Goal: Task Accomplishment & Management: Complete application form

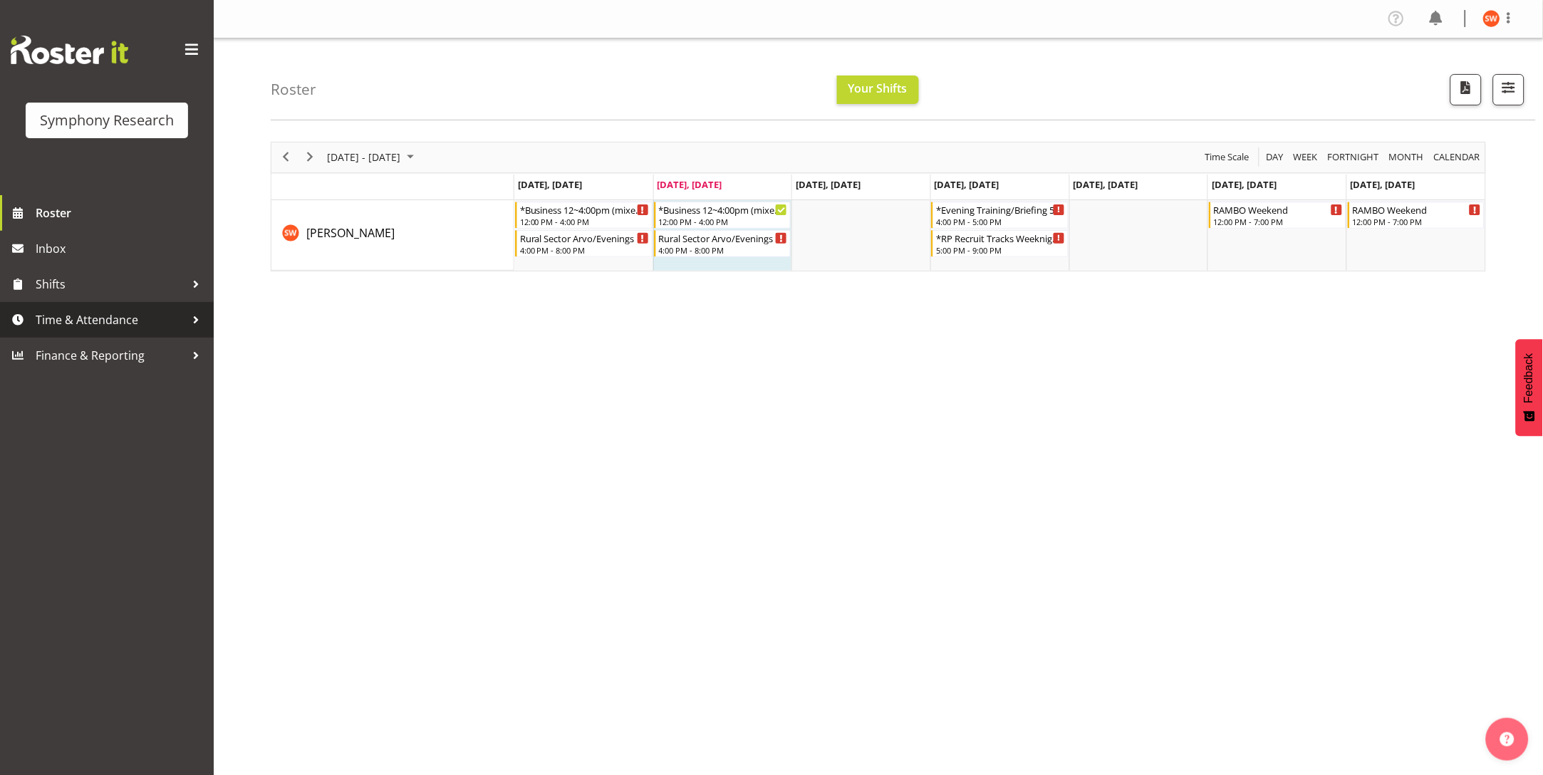
click at [66, 323] on span "Time & Attendance" at bounding box center [111, 319] width 150 height 21
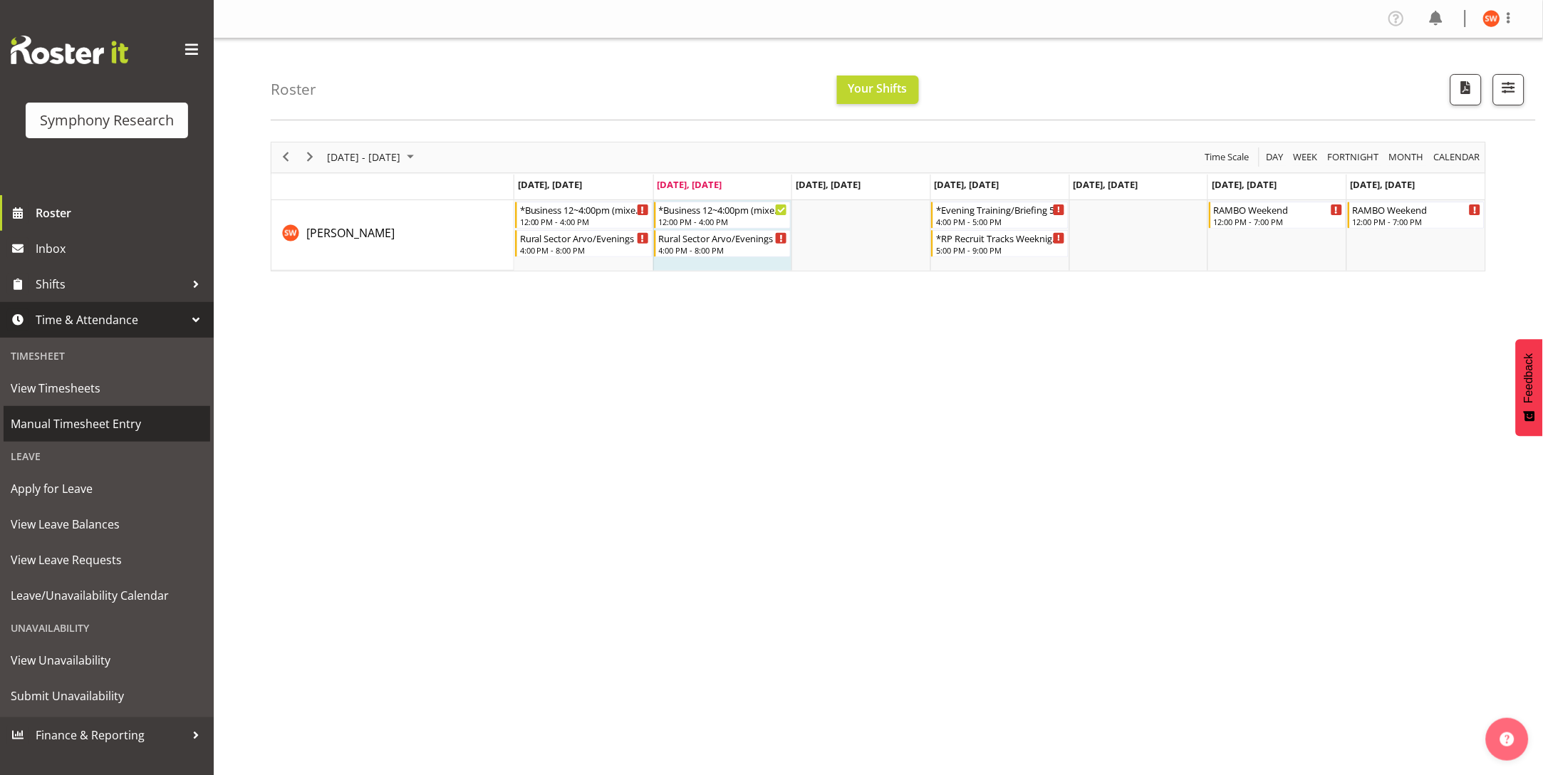
click at [80, 412] on link "Manual Timesheet Entry" at bounding box center [107, 424] width 207 height 36
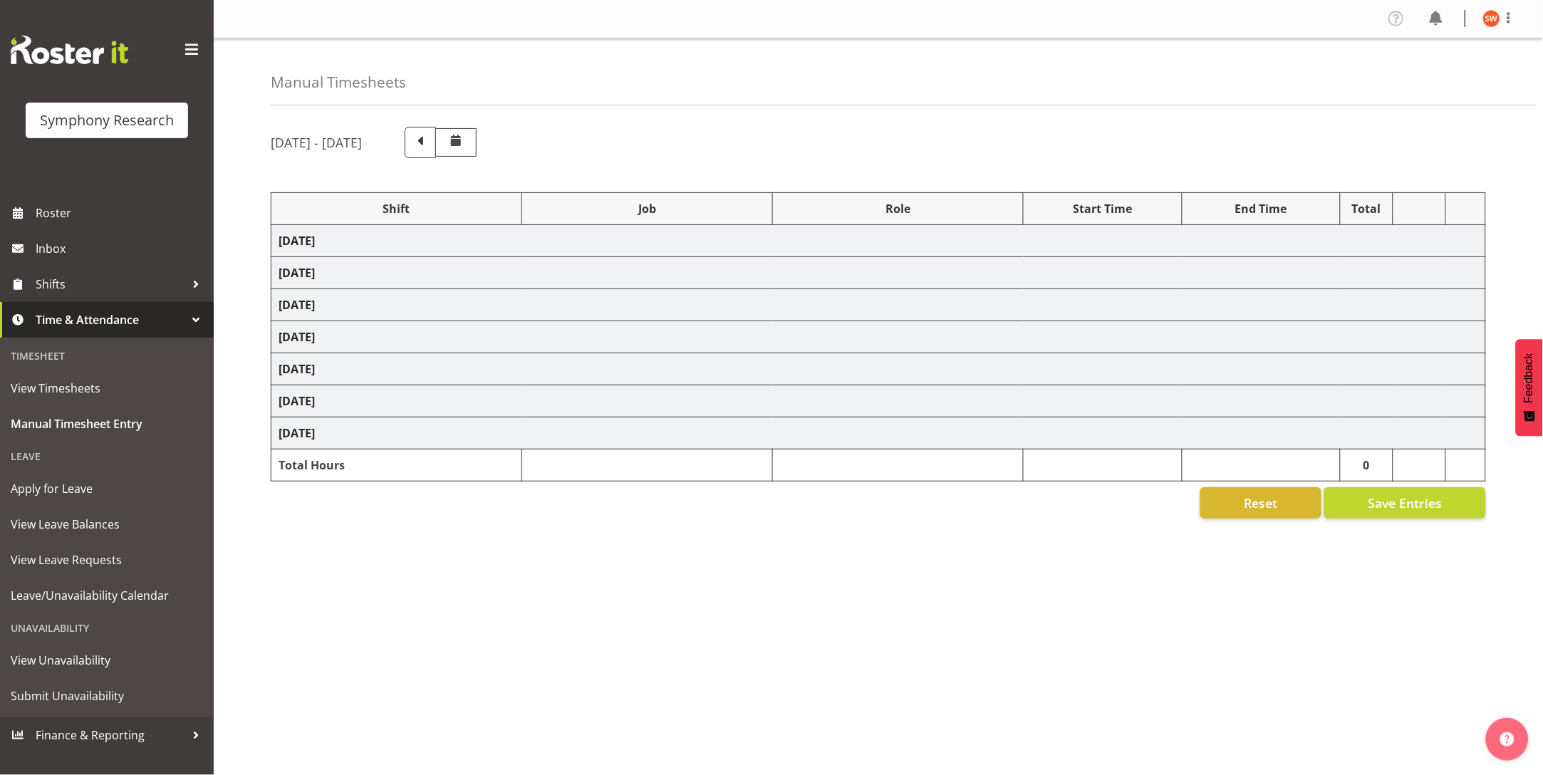
select select "81741"
select select "757"
select select "81741"
select select "10575"
select select "47"
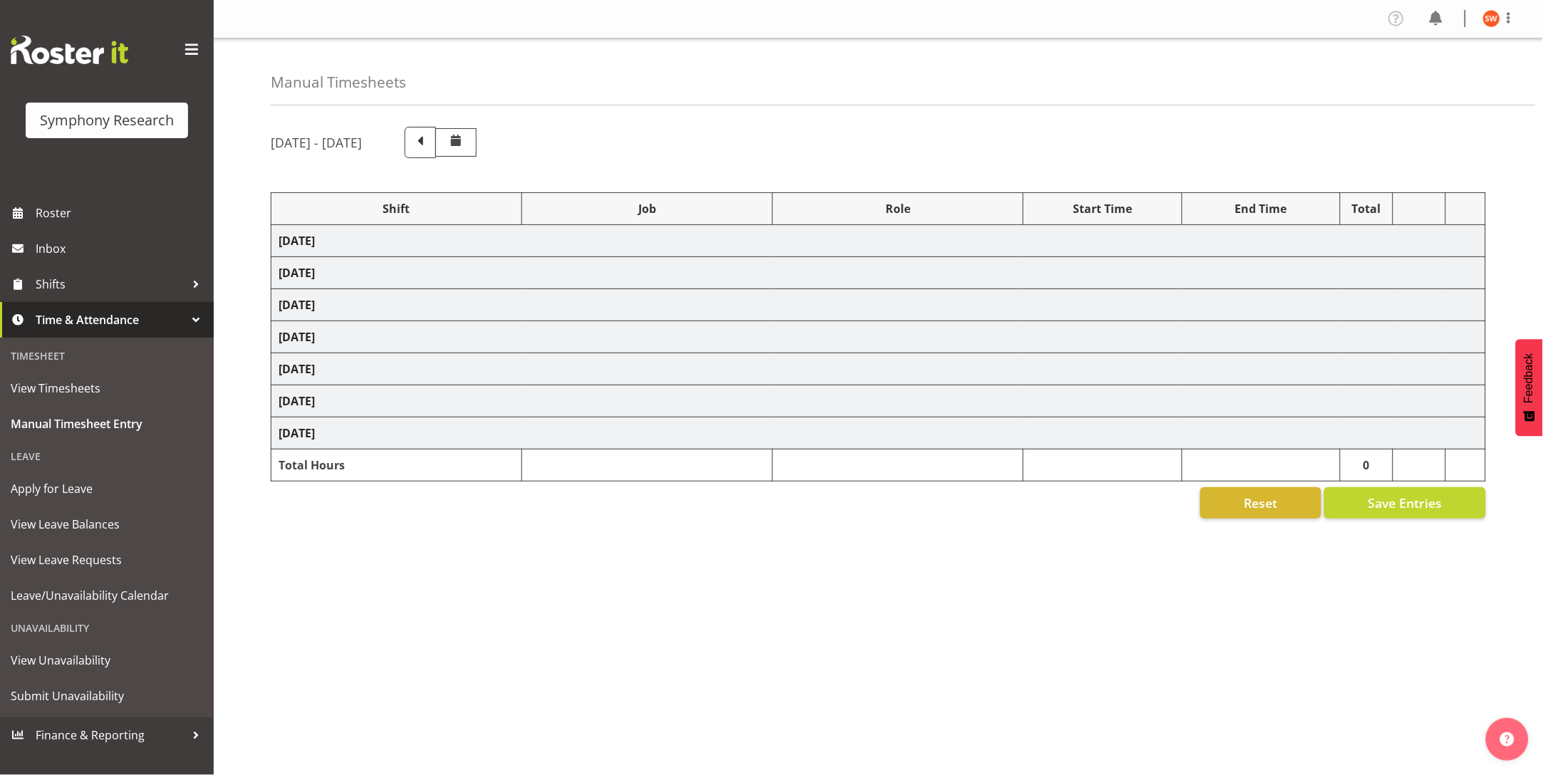
select select "81298"
select select "10587"
select select "47"
select select "81741"
select select "10587"
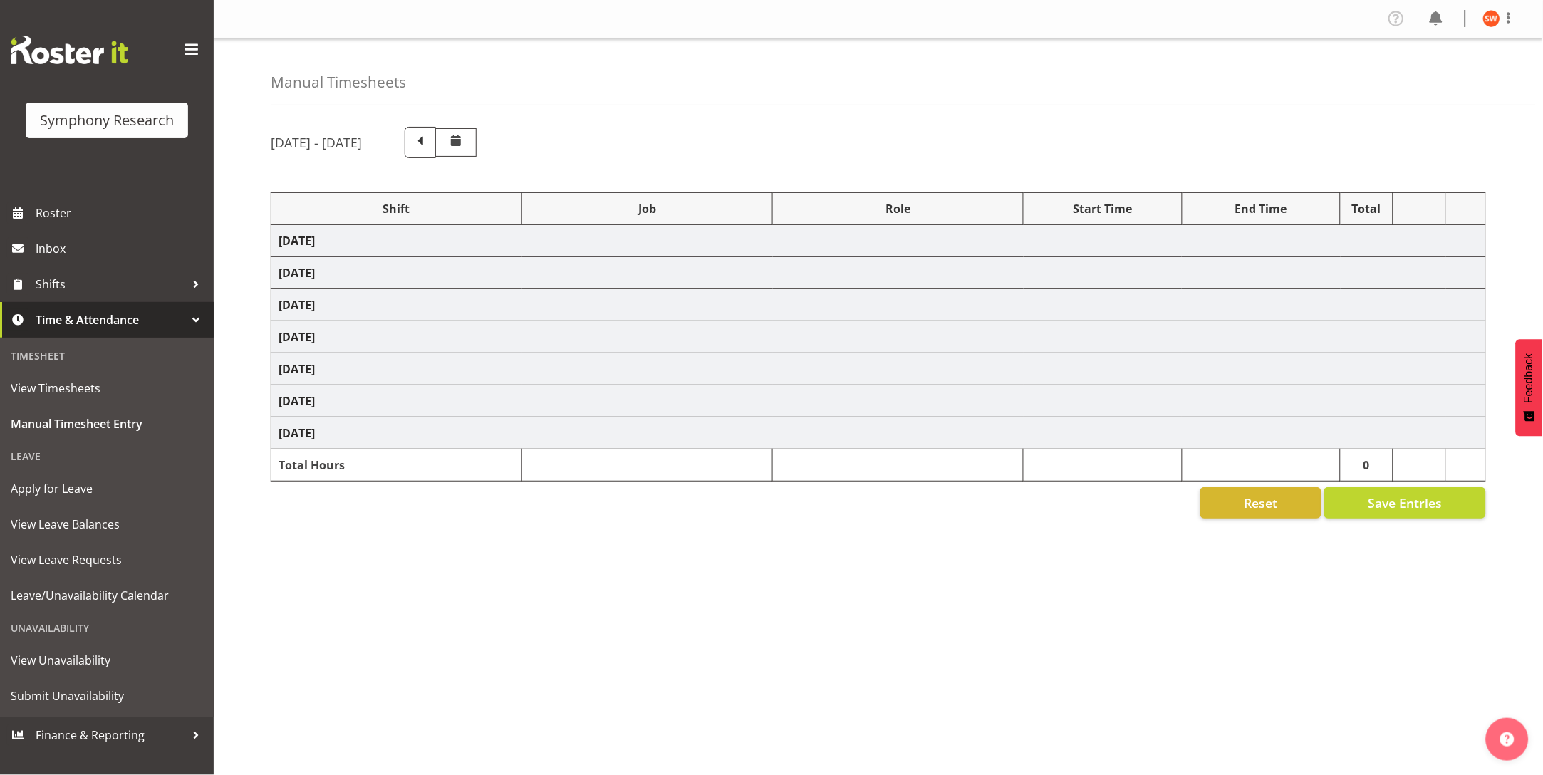
select select "47"
select select "81741"
select select "10587"
select select "47"
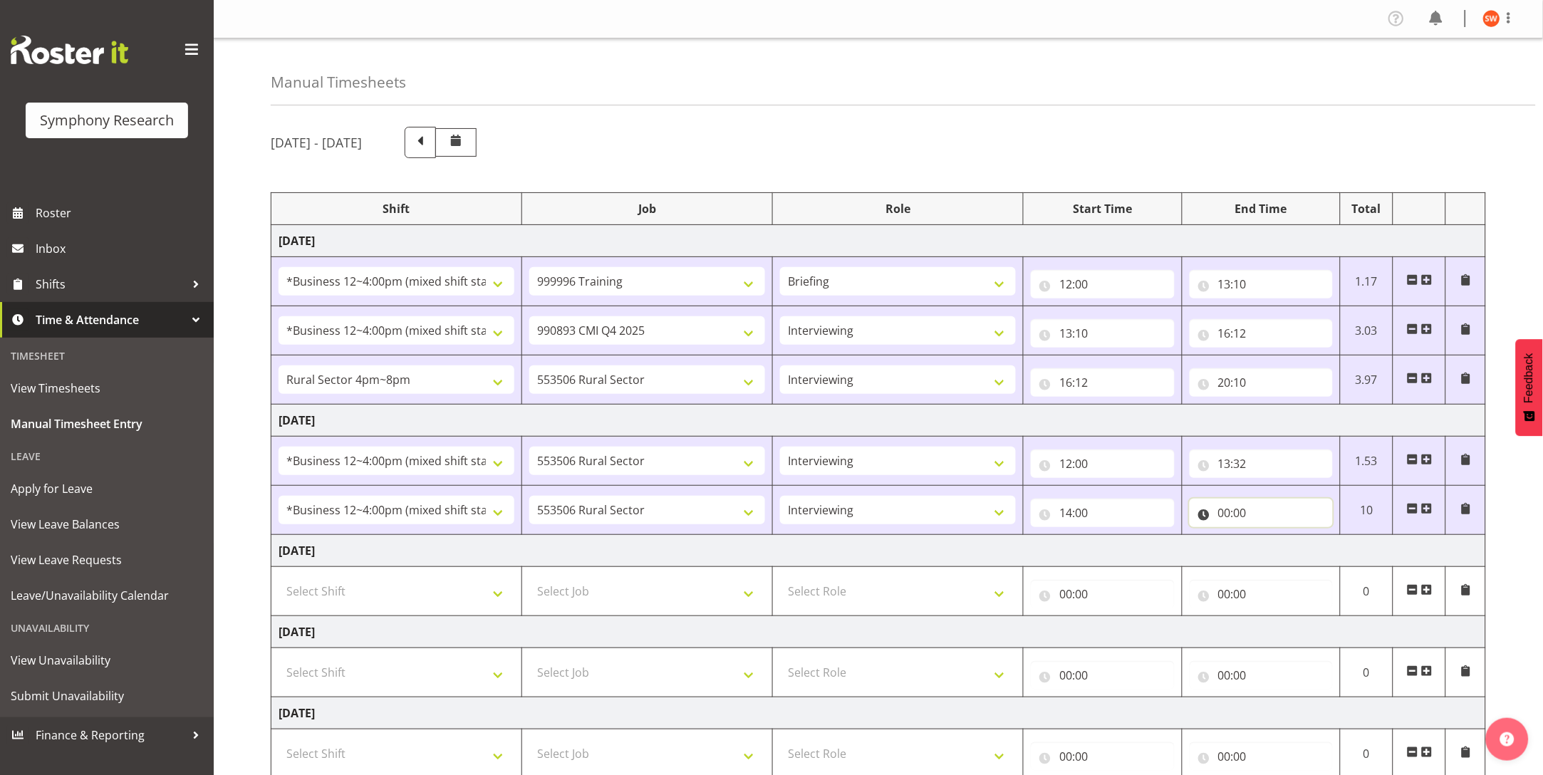
click at [1223, 518] on input "00:00" at bounding box center [1261, 513] width 143 height 28
click at [1280, 552] on select "00 01 02 03 04 05 06 07 08 09 10 11 12 13 14 15 16 17 18 19 20 21 22 23" at bounding box center [1287, 550] width 32 height 28
select select "20"
click at [1271, 536] on select "00 01 02 03 04 05 06 07 08 09 10 11 12 13 14 15 16 17 18 19 20 21 22 23" at bounding box center [1287, 550] width 32 height 28
type input "20:00"
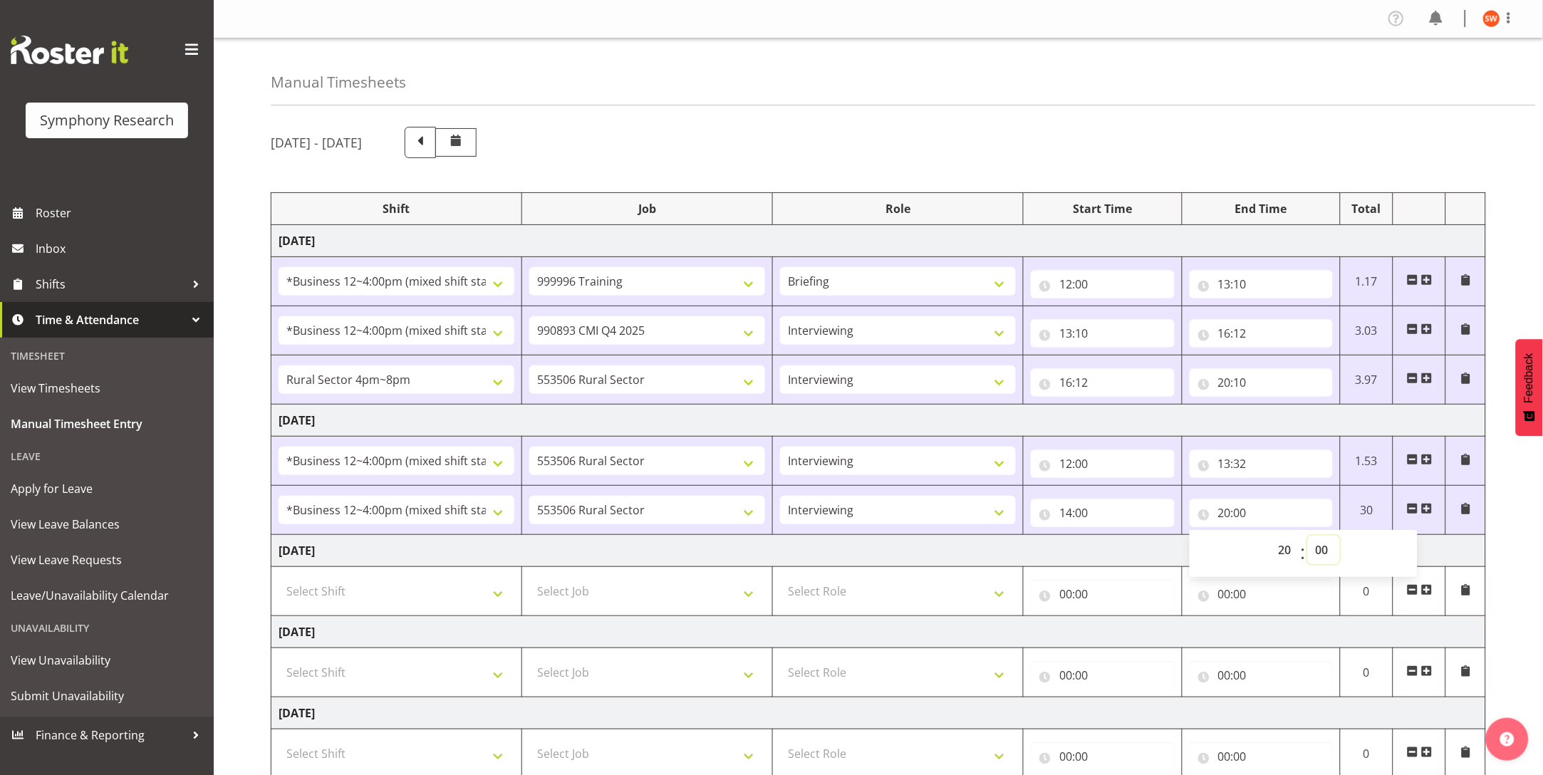
click at [1322, 558] on select "00 01 02 03 04 05 06 07 08 09 10 11 12 13 14 15 16 17 18 19 20 21 22 23 24 25 2…" at bounding box center [1324, 550] width 32 height 28
click at [1308, 536] on select "00 01 02 03 04 05 06 07 08 09 10 11 12 13 14 15 16 17 18 19 20 21 22 23 24 25 2…" at bounding box center [1324, 550] width 32 height 28
click at [1516, 507] on div "September 29th - October 5th 2025 Shift Job Role Start Time End Time Total Mond…" at bounding box center [907, 568] width 1272 height 905
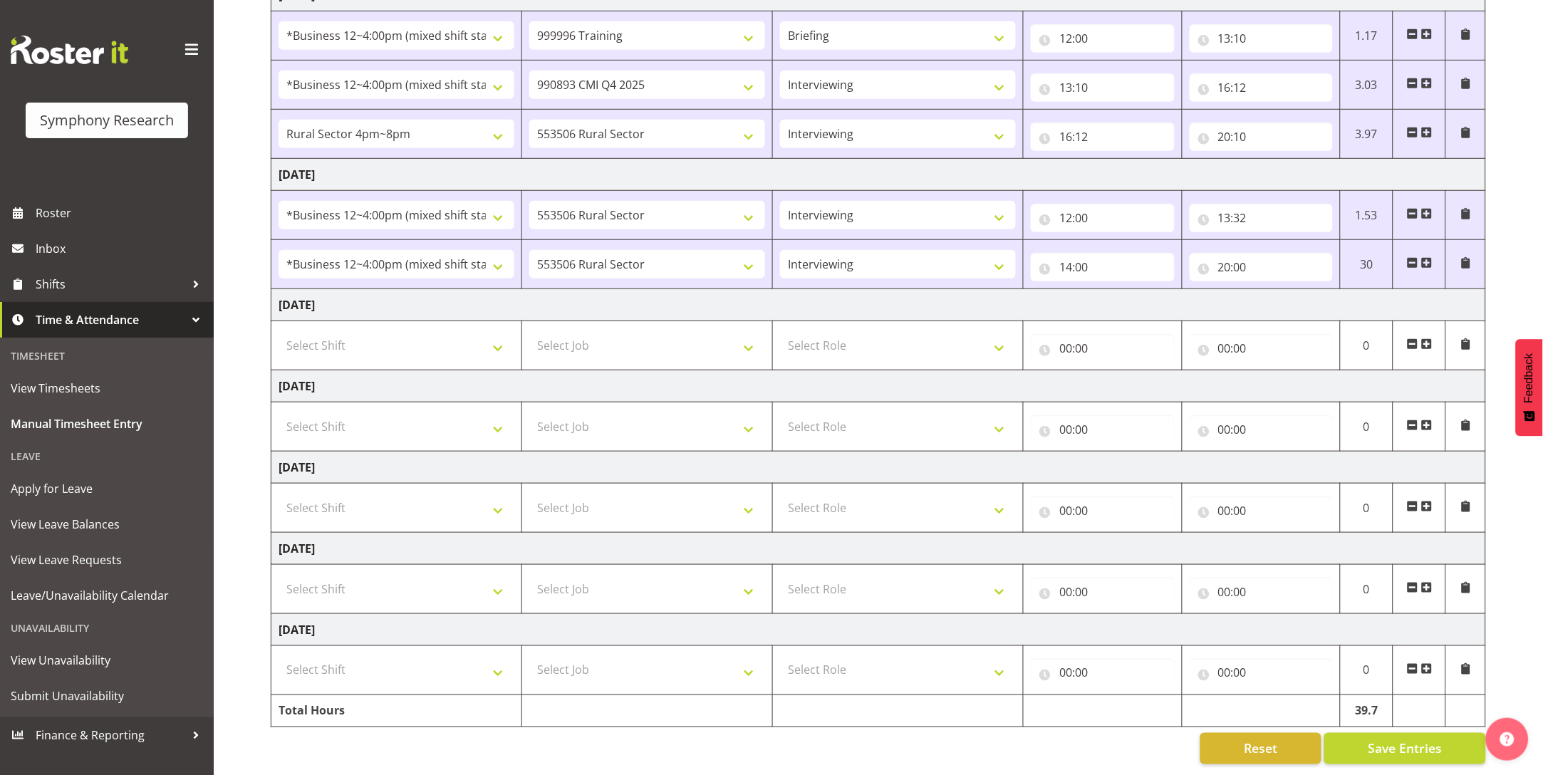
scroll to position [269, 0]
click at [1398, 739] on span "Save Entries" at bounding box center [1405, 748] width 74 height 19
click at [1416, 739] on span "Save Entries" at bounding box center [1405, 748] width 74 height 19
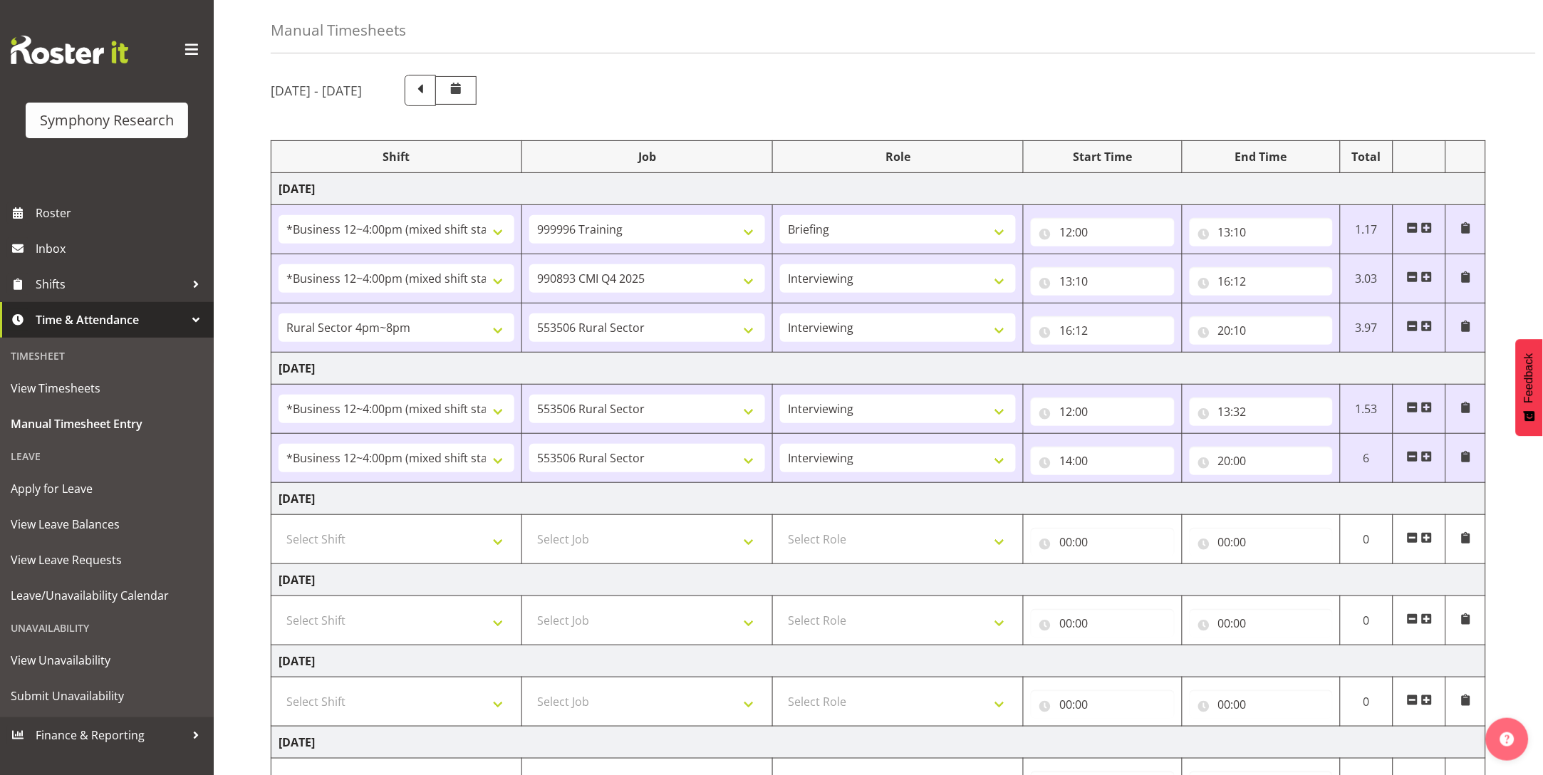
scroll to position [0, 0]
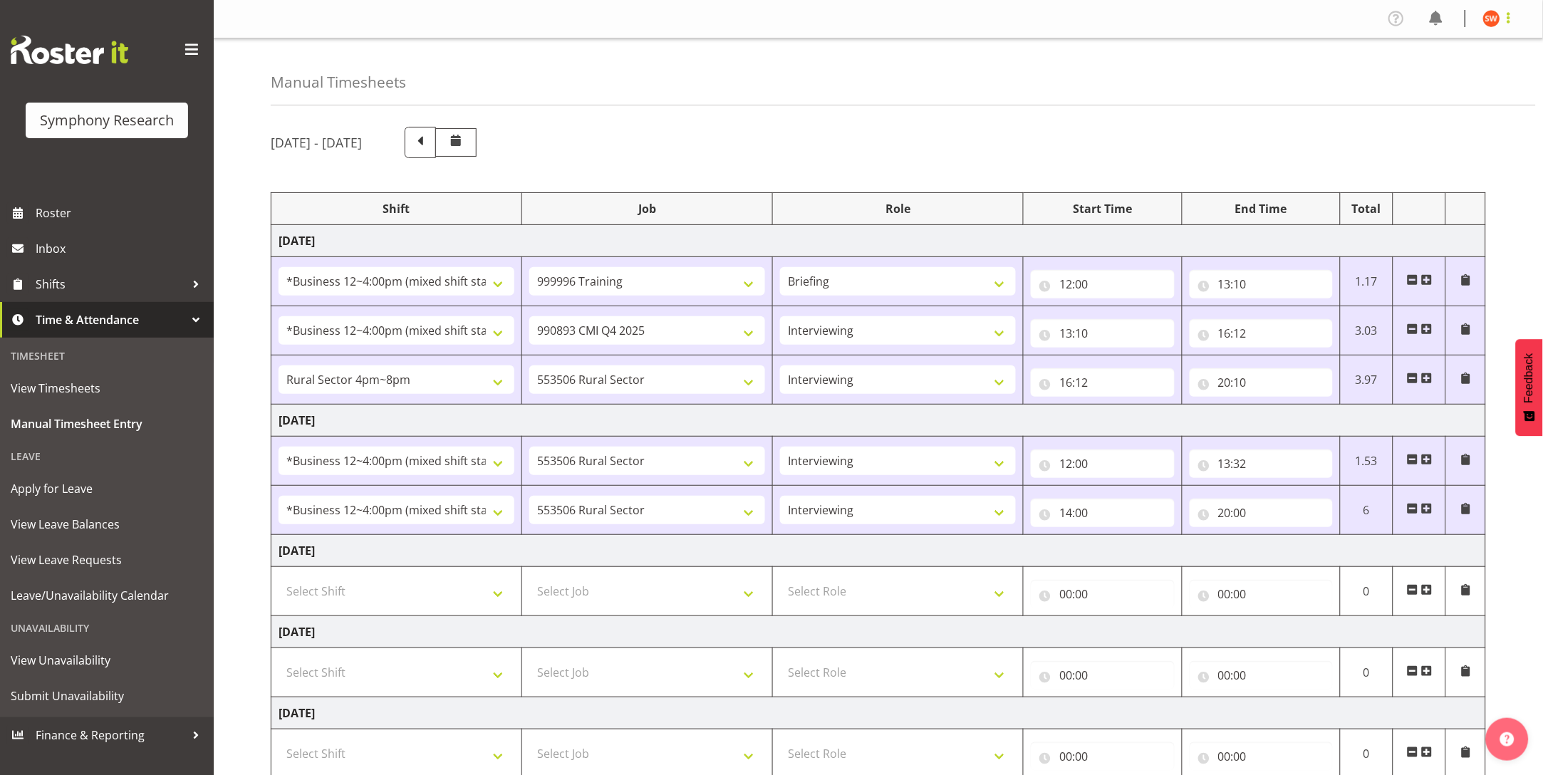
click at [1511, 17] on span at bounding box center [1508, 17] width 17 height 17
